Goal: Transaction & Acquisition: Purchase product/service

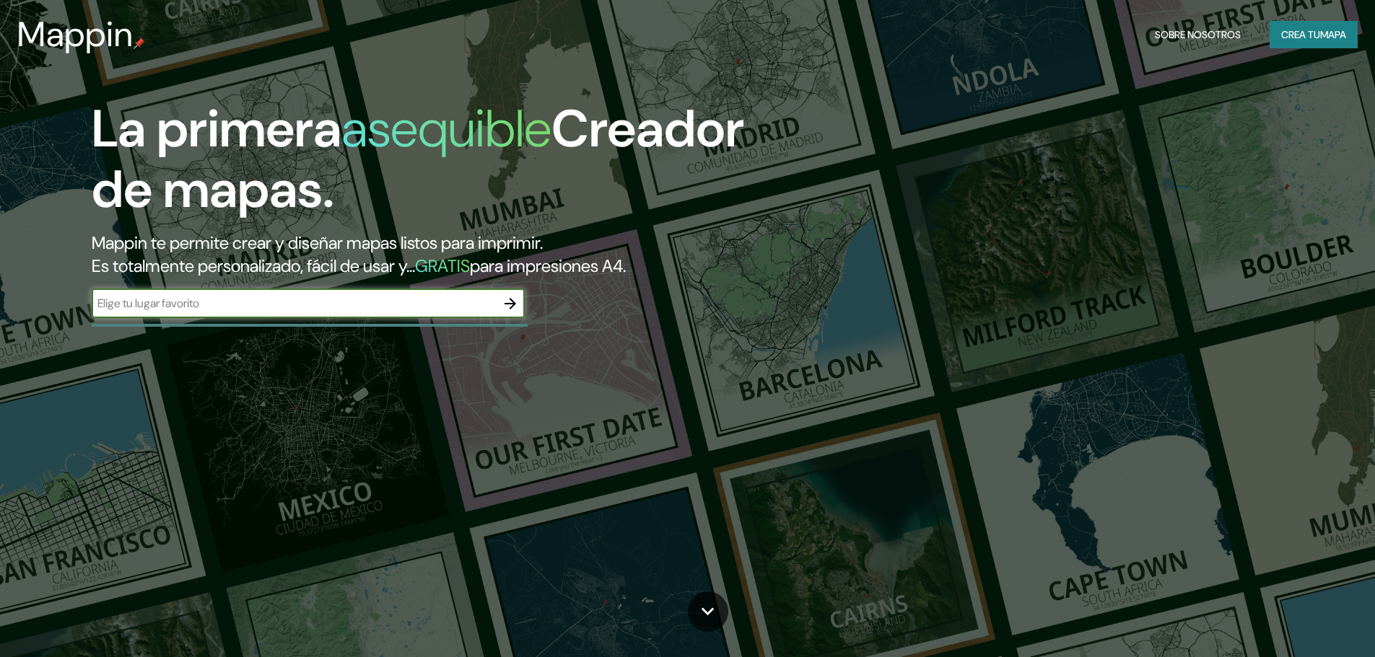
type input "lunahuana"
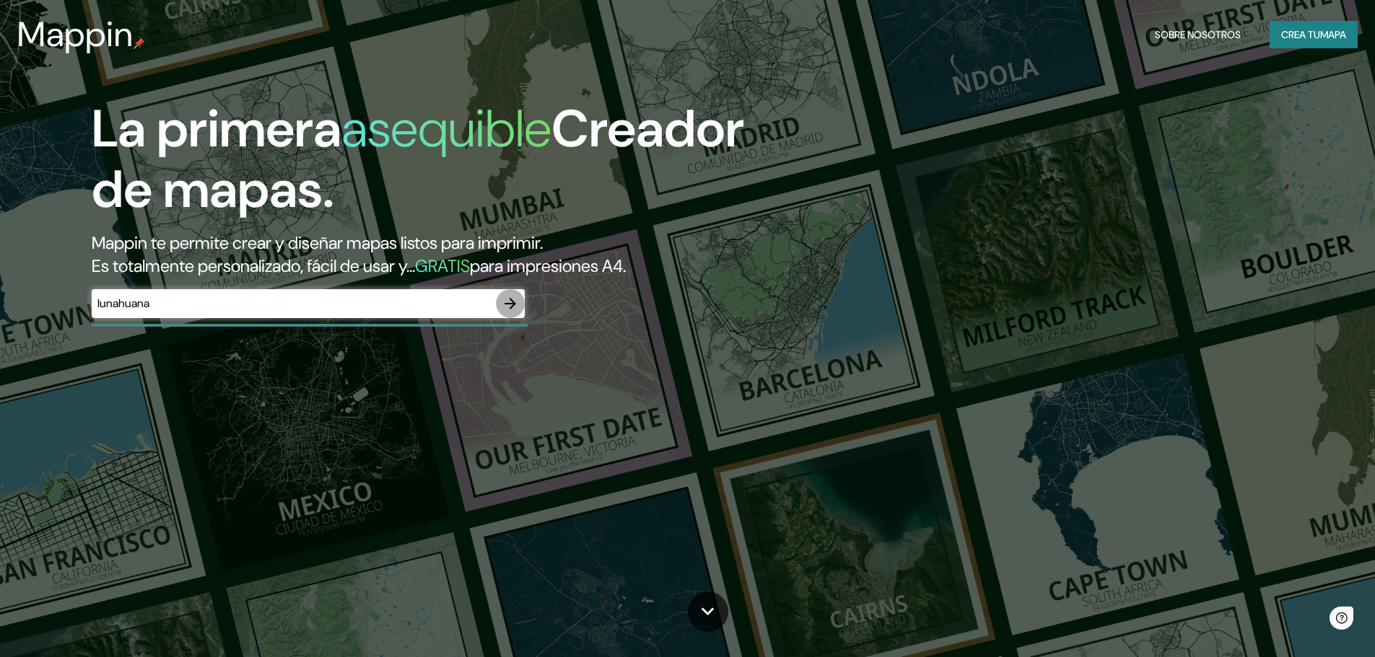
click at [512, 307] on icon "button" at bounding box center [509, 303] width 17 height 17
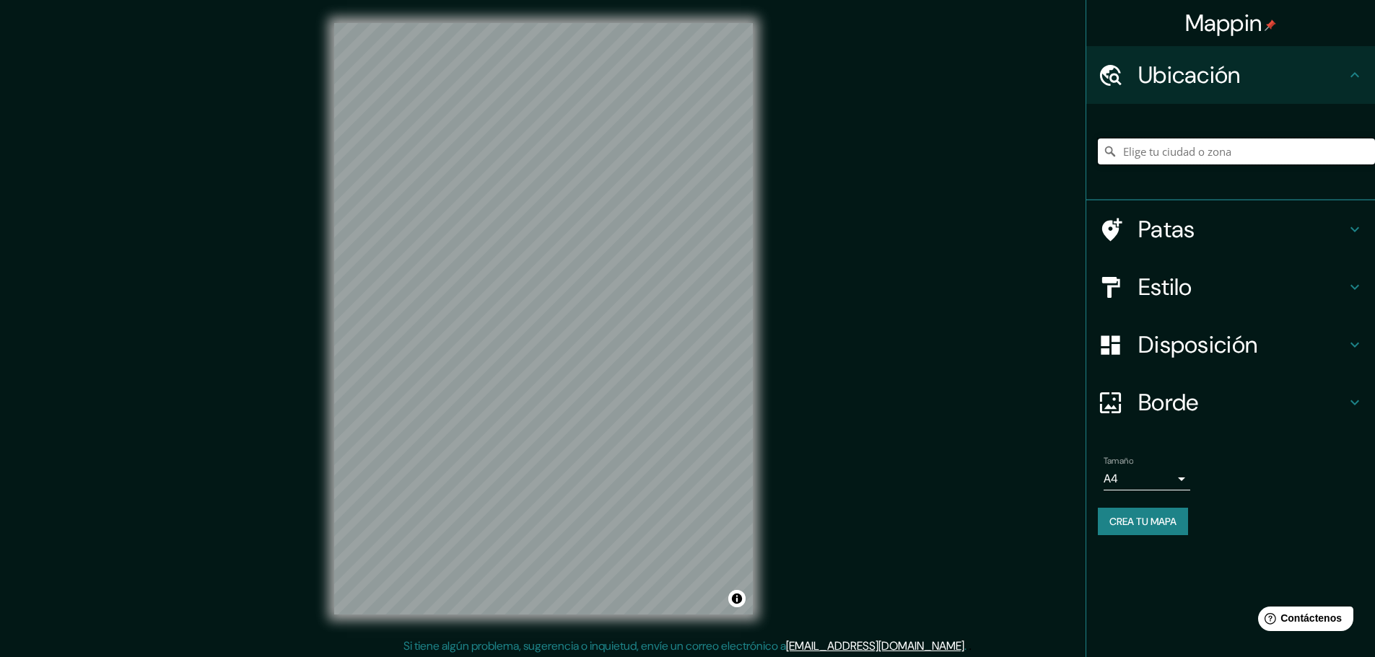
click at [1168, 150] on input "Elige tu ciudad o zona" at bounding box center [1235, 152] width 277 height 26
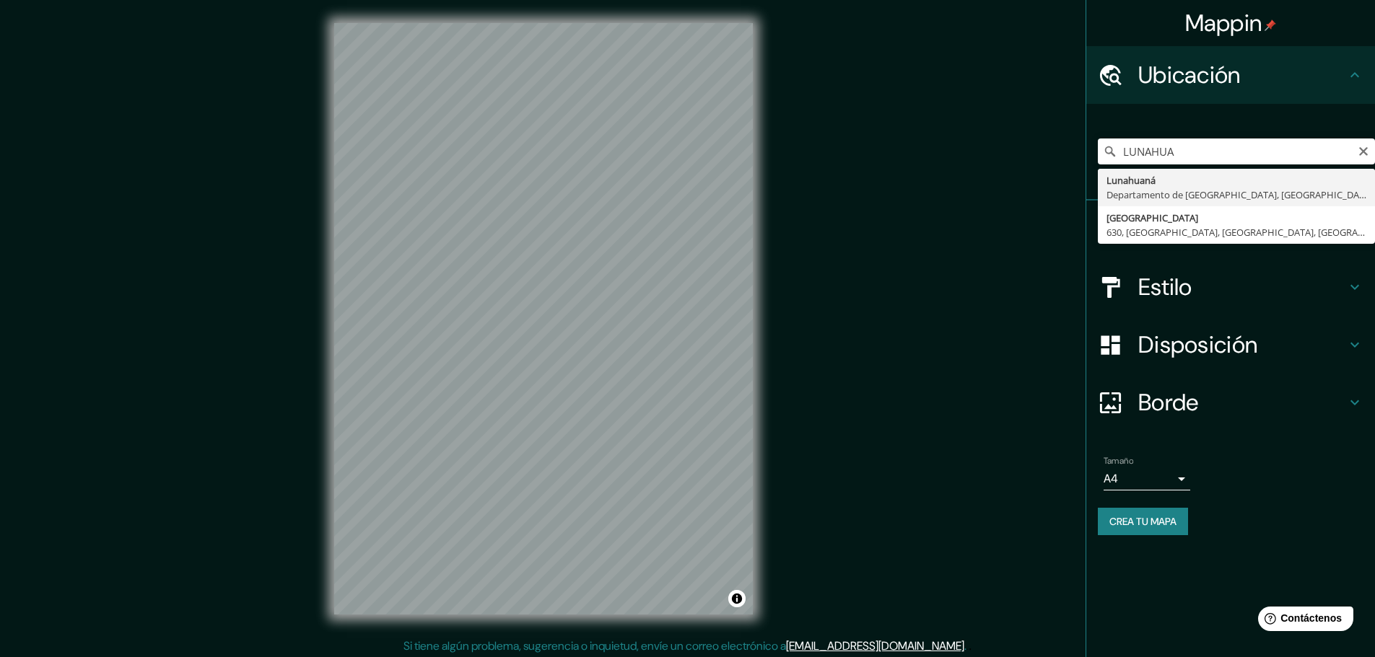
type input "Lunahuana, [GEOGRAPHIC_DATA], [GEOGRAPHIC_DATA]"
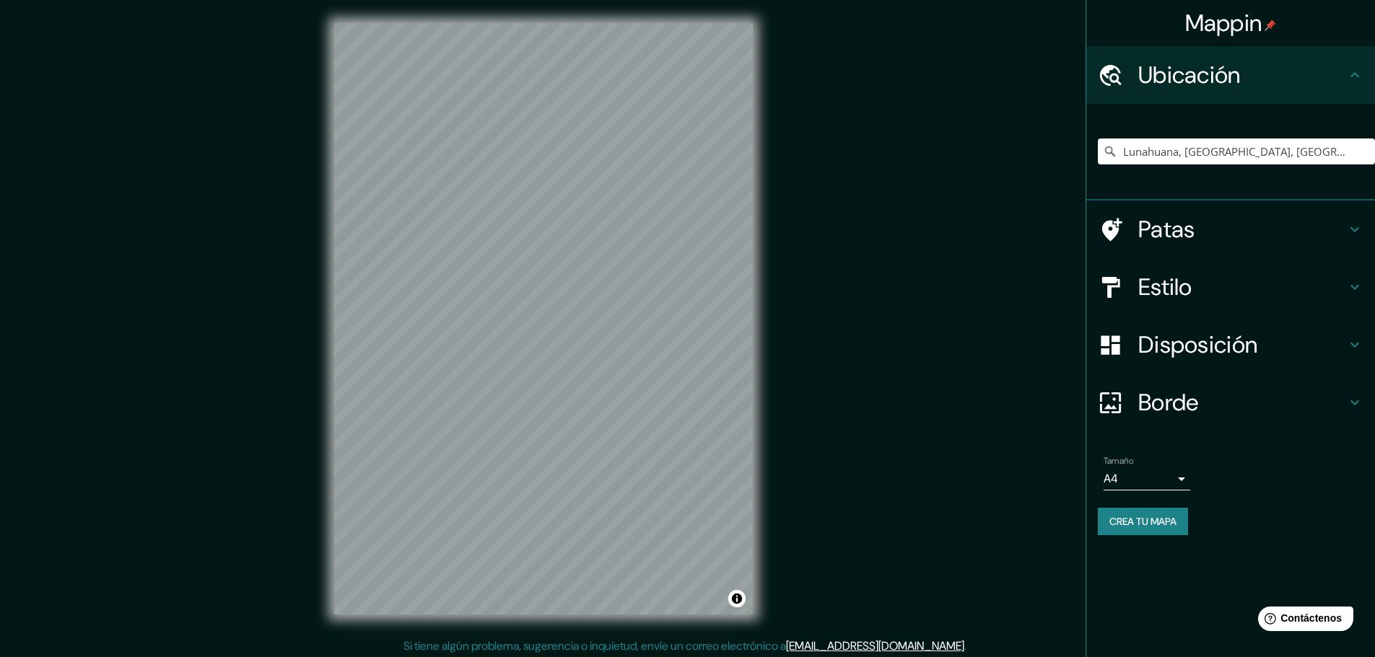
click at [1219, 290] on h4 "Estilo" at bounding box center [1242, 287] width 208 height 29
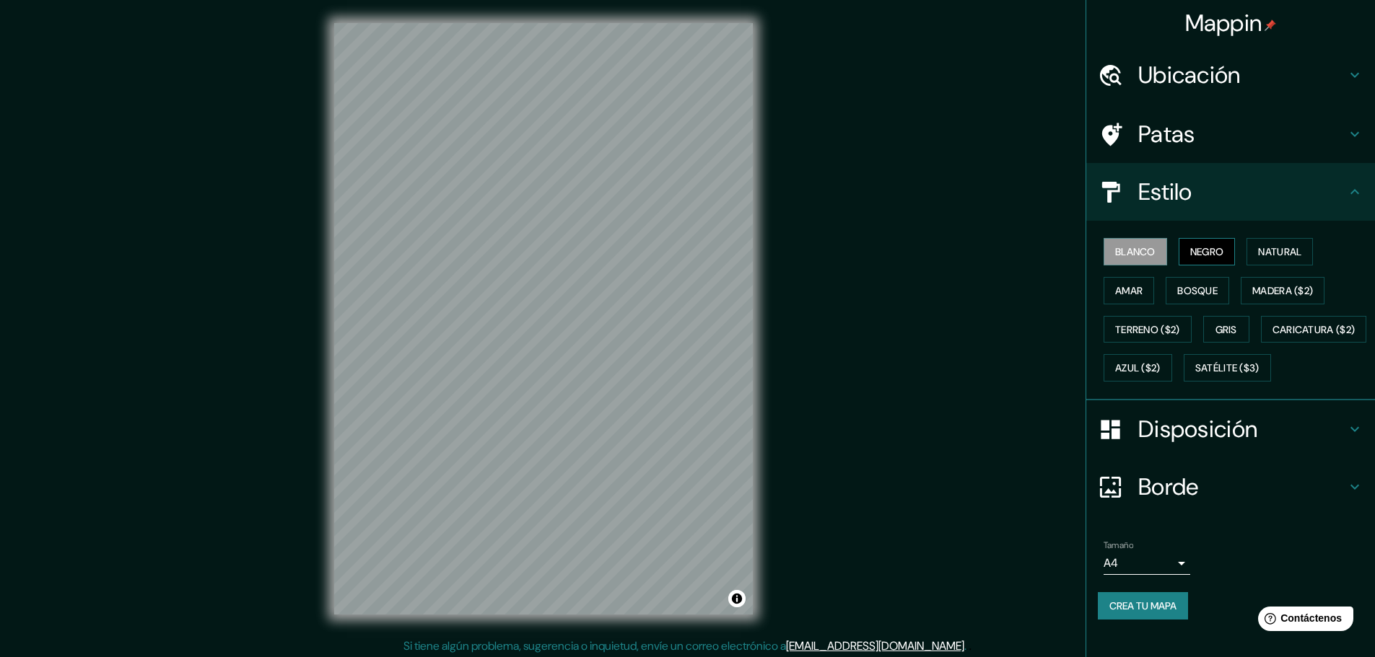
click at [1211, 258] on font "Negro" at bounding box center [1207, 251] width 34 height 13
click at [1268, 258] on font "Natural" at bounding box center [1279, 251] width 43 height 13
click at [1203, 290] on font "Bosque" at bounding box center [1197, 290] width 40 height 13
click at [1286, 256] on font "Natural" at bounding box center [1279, 251] width 43 height 13
click at [1202, 444] on font "Disposición" at bounding box center [1197, 429] width 119 height 30
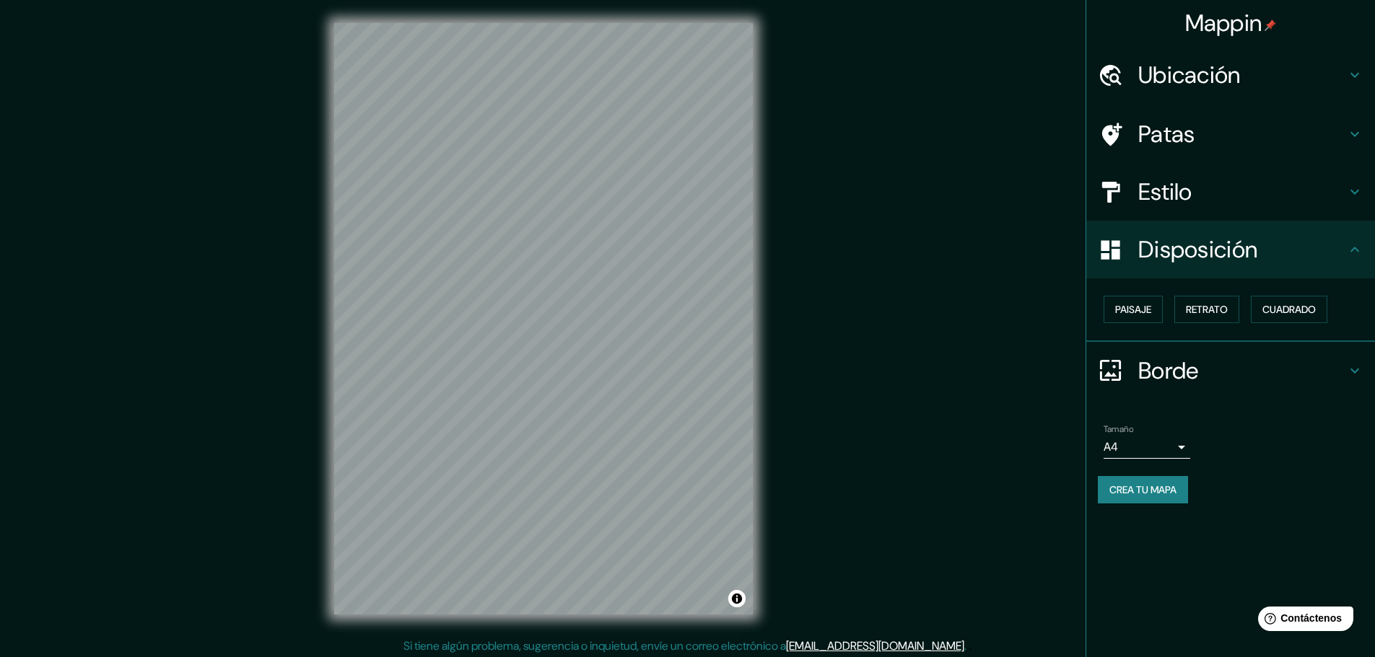
click at [1180, 136] on font "Patas" at bounding box center [1166, 134] width 57 height 30
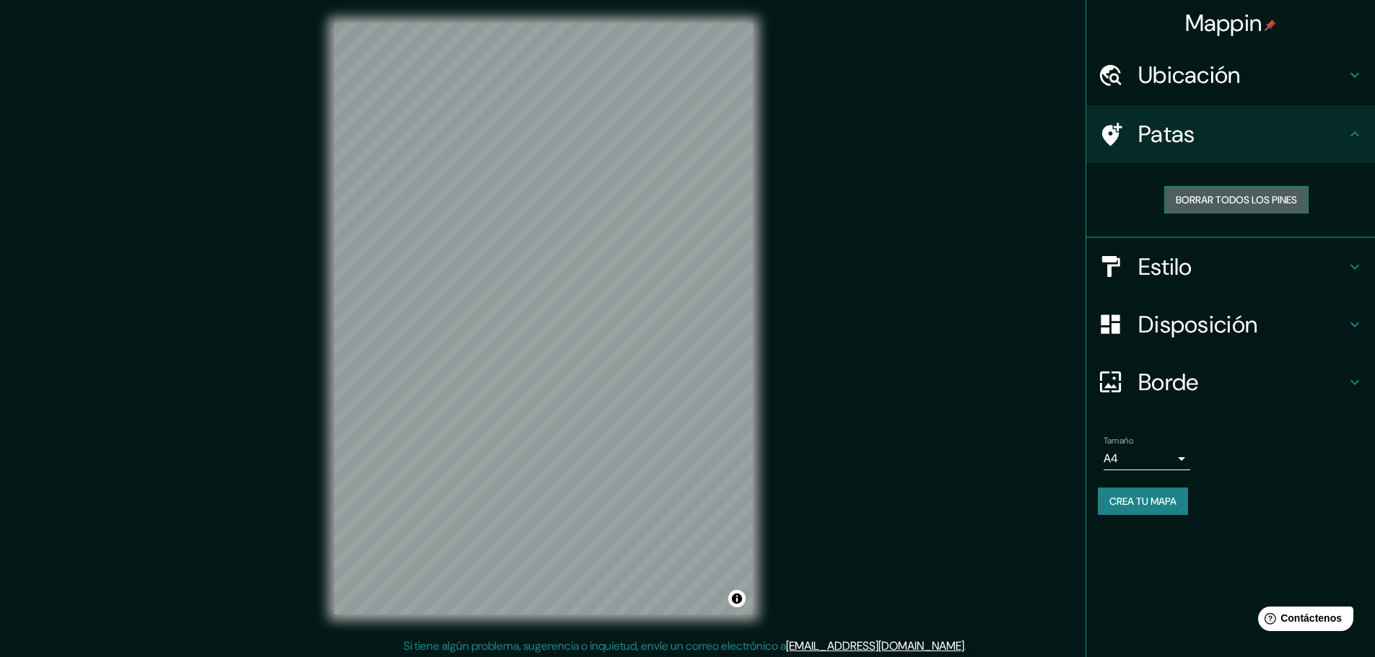
click at [1235, 203] on font "Borrar todos los pines" at bounding box center [1235, 199] width 121 height 13
